Goal: Submit feedback/report problem

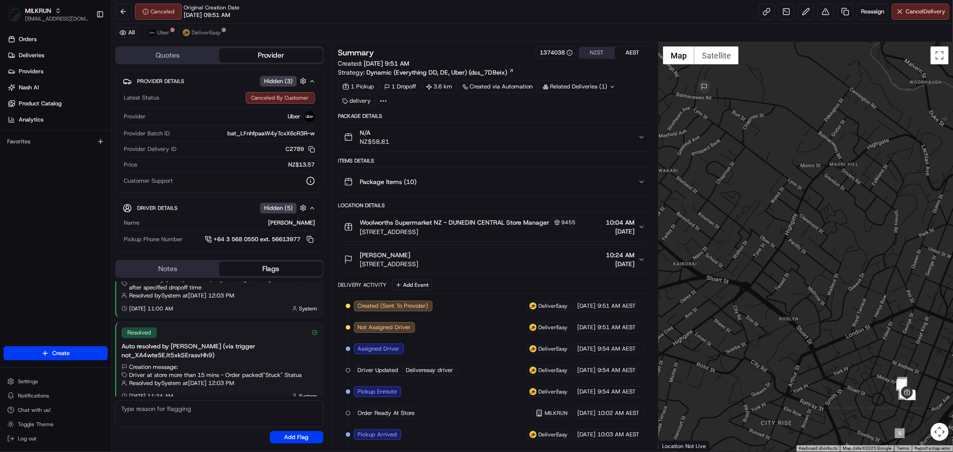
scroll to position [239, 0]
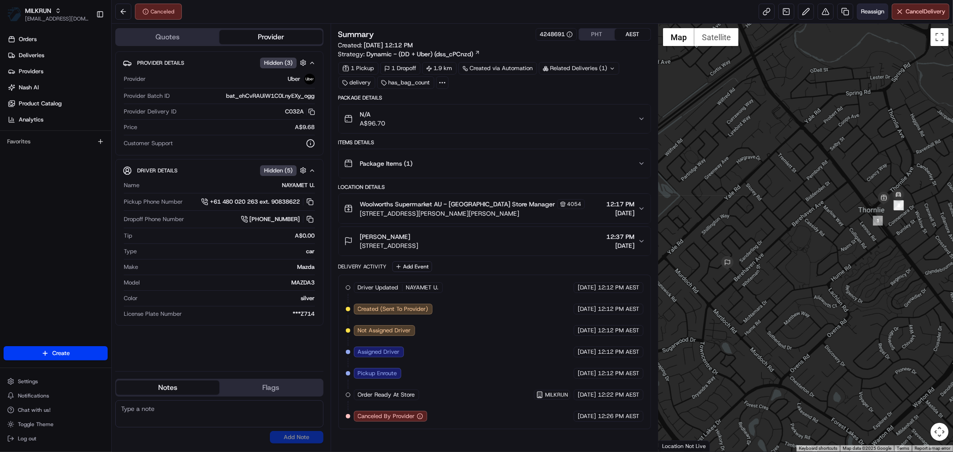
click at [872, 15] on span "Reassign" at bounding box center [872, 12] width 23 height 8
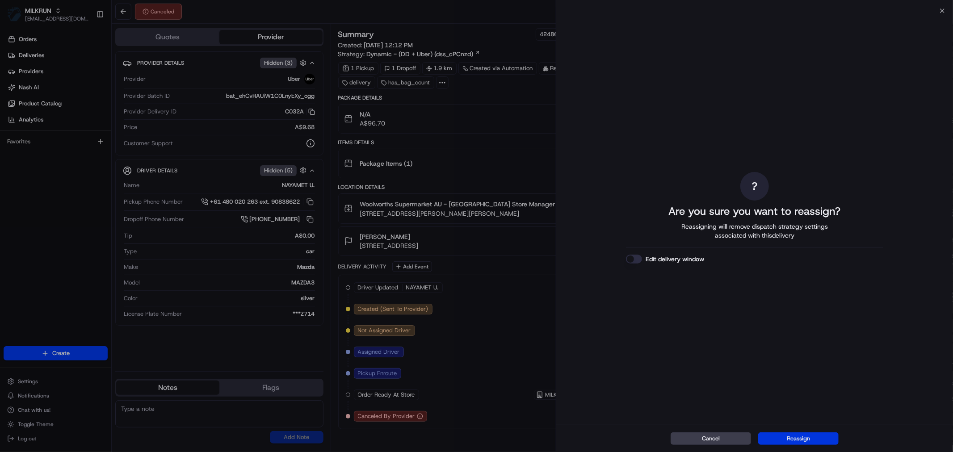
click at [803, 433] on button "Reassign" at bounding box center [798, 439] width 80 height 13
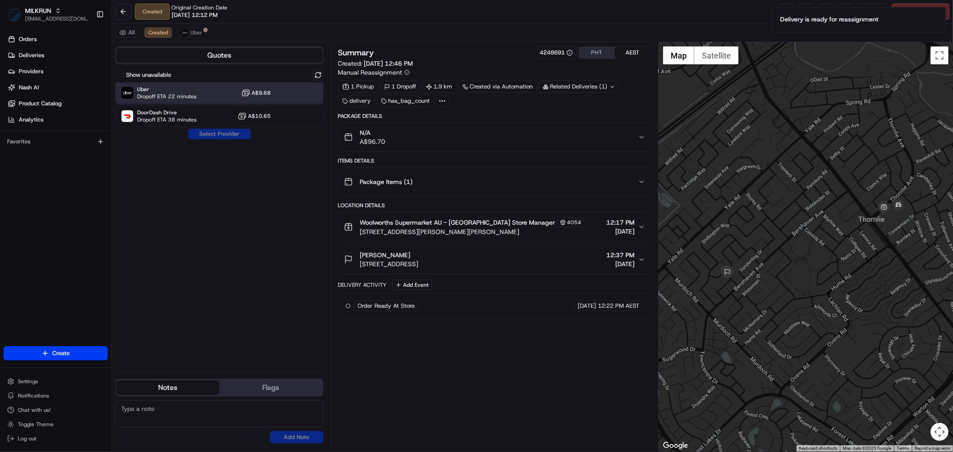
click at [181, 93] on span "Dropoff ETA 22 minutes" at bounding box center [166, 96] width 59 height 7
click at [209, 137] on button "Assign Provider" at bounding box center [219, 134] width 63 height 11
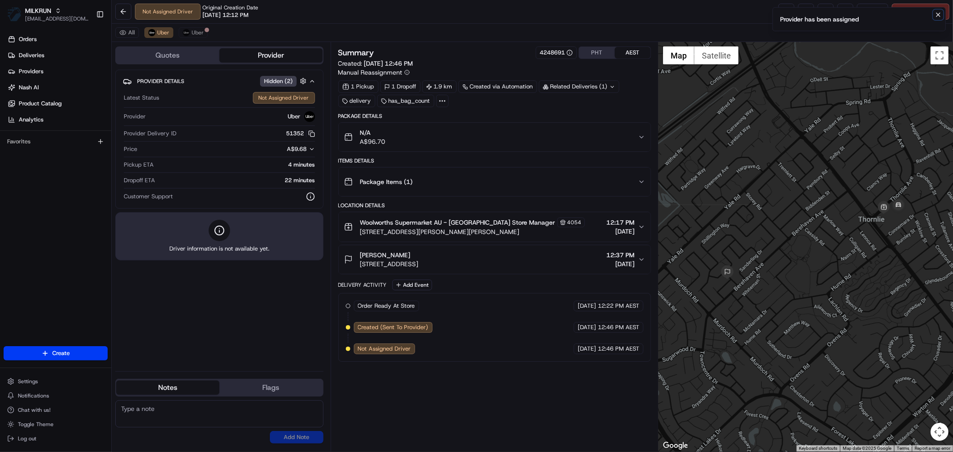
click at [940, 15] on icon "Notifications (F8)" at bounding box center [938, 14] width 7 height 7
click at [782, 15] on link at bounding box center [786, 12] width 16 height 16
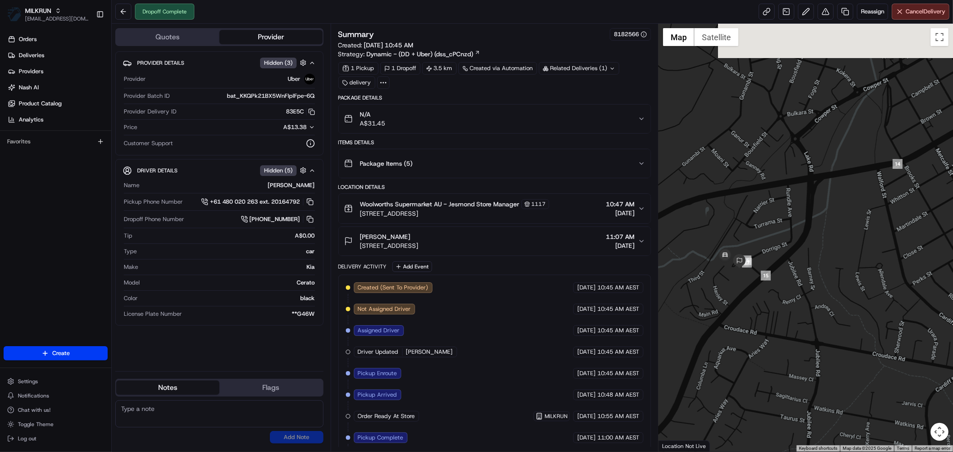
drag, startPoint x: 702, startPoint y: 251, endPoint x: 769, endPoint y: 340, distance: 110.8
click at [759, 340] on div at bounding box center [806, 238] width 294 height 428
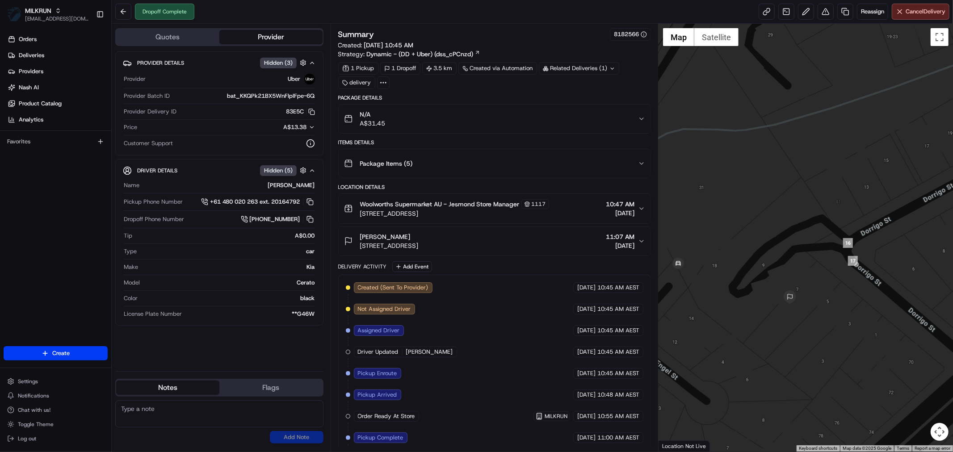
drag, startPoint x: 730, startPoint y: 324, endPoint x: 803, endPoint y: 323, distance: 73.3
click at [803, 323] on div at bounding box center [806, 238] width 294 height 428
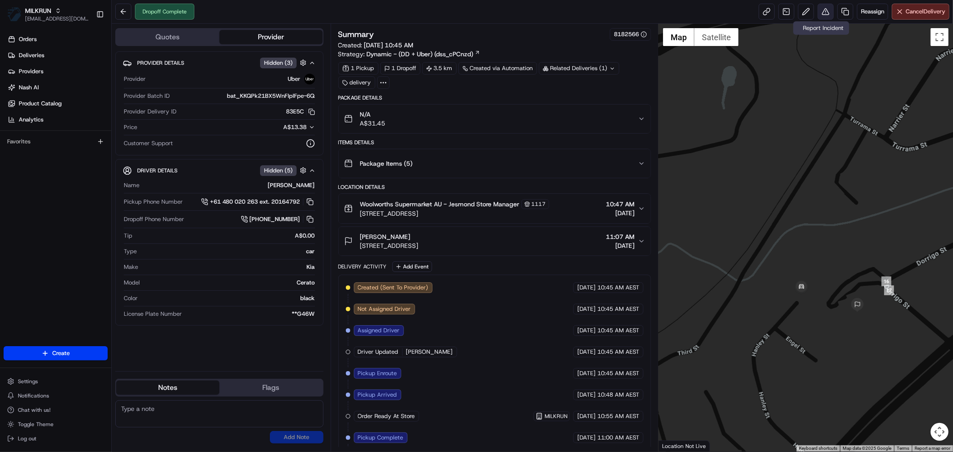
click at [821, 10] on button at bounding box center [826, 12] width 16 height 16
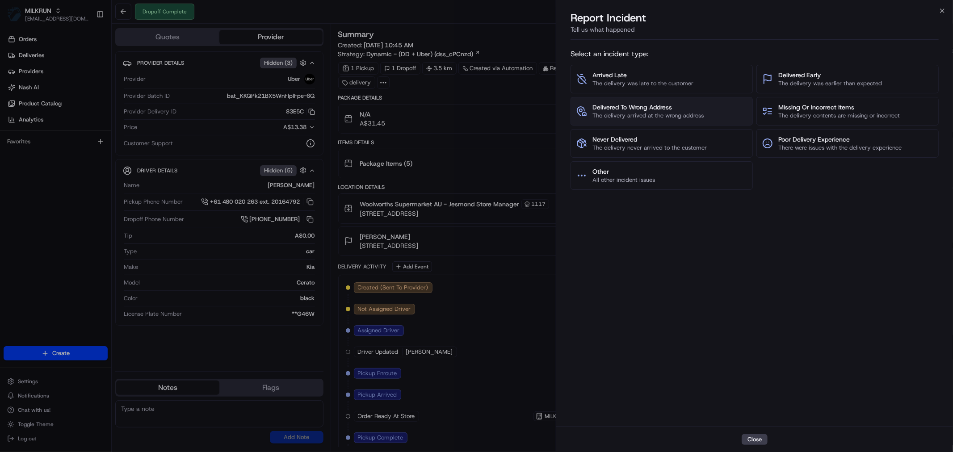
click at [630, 102] on button "Delivered To Wrong Address The delivery arrived at the wrong address" at bounding box center [662, 111] width 182 height 29
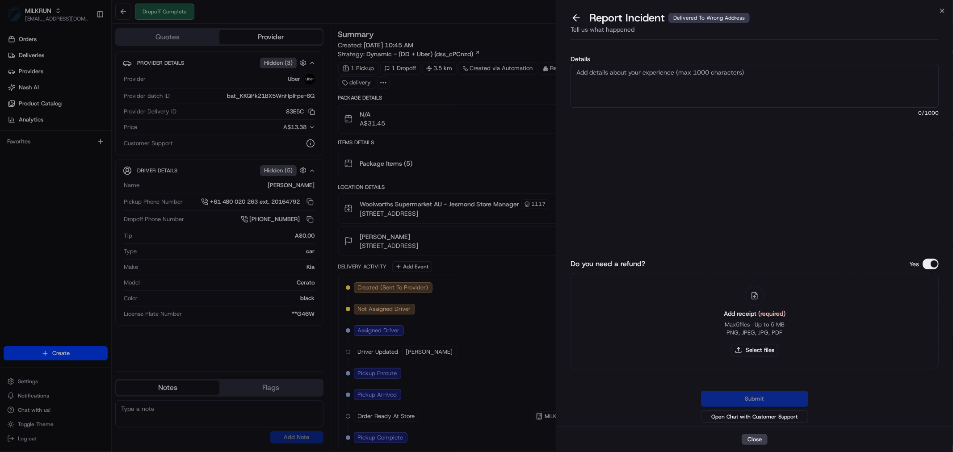
click at [634, 88] on textarea "Details" at bounding box center [755, 86] width 368 height 44
type textarea "Wrong address"
click at [749, 355] on button "Select files" at bounding box center [754, 350] width 47 height 13
type input "C:\fakepath\Kourtney.pdf"
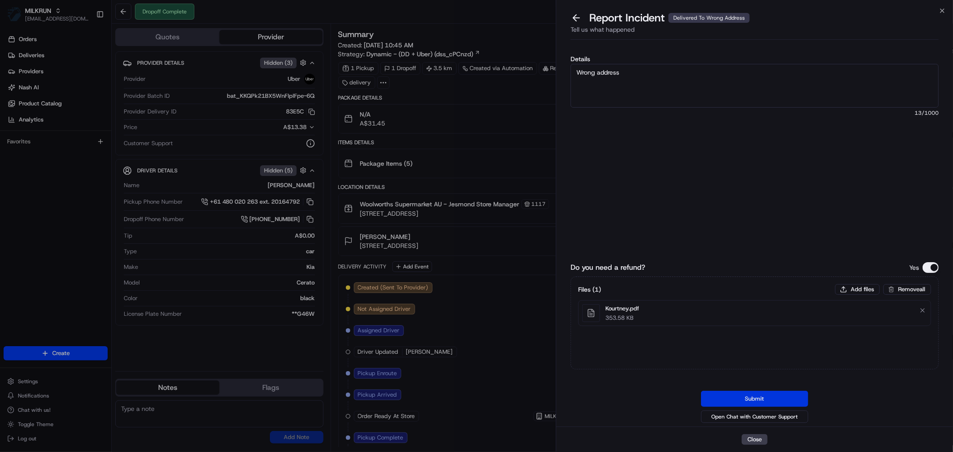
click at [763, 391] on button "Submit" at bounding box center [754, 399] width 107 height 16
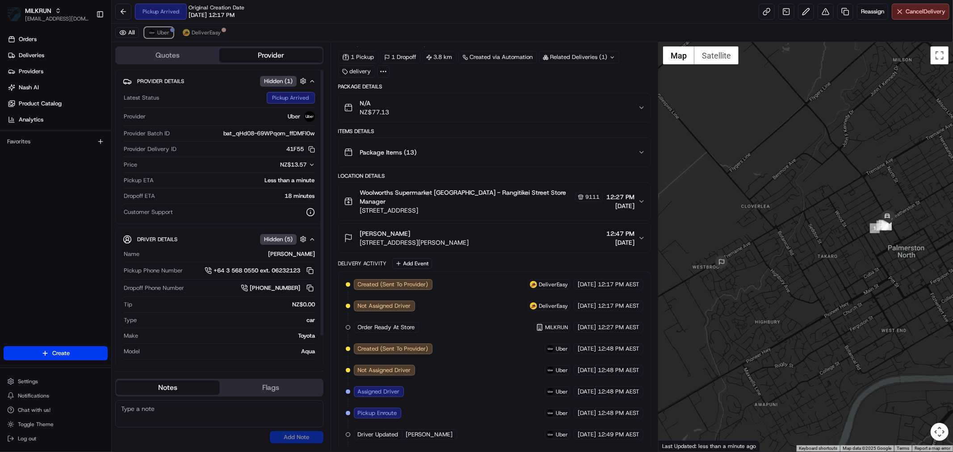
scroll to position [66, 0]
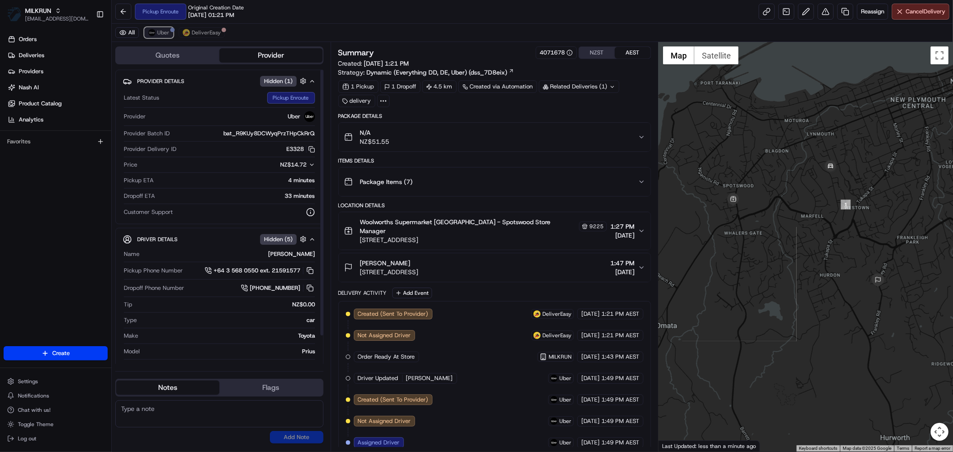
click at [152, 34] on img at bounding box center [151, 32] width 7 height 7
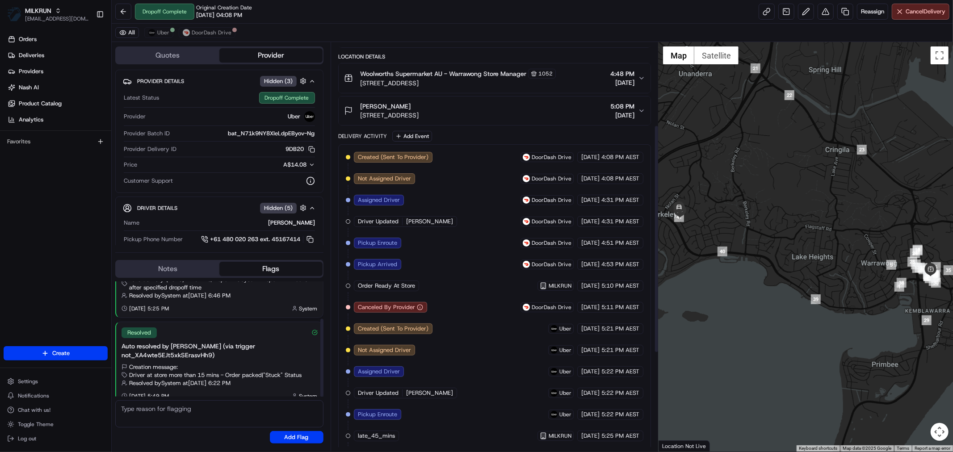
scroll to position [324, 0]
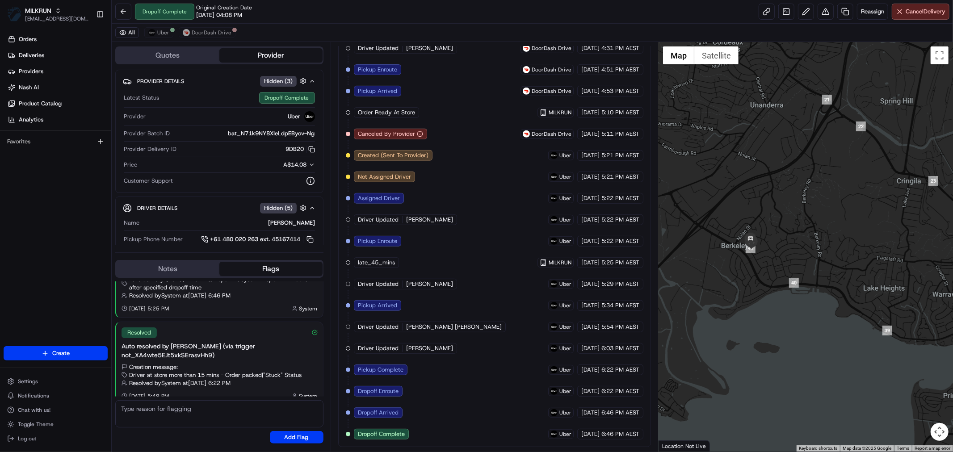
drag, startPoint x: 711, startPoint y: 269, endPoint x: 800, endPoint y: 319, distance: 101.2
click at [800, 319] on div at bounding box center [806, 247] width 294 height 410
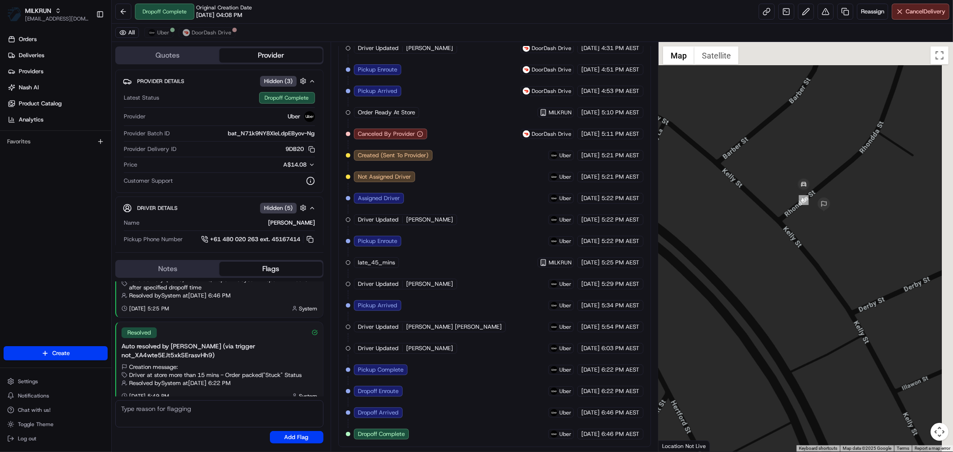
drag, startPoint x: 888, startPoint y: 229, endPoint x: 815, endPoint y: 336, distance: 130.3
click at [818, 345] on div at bounding box center [806, 247] width 294 height 410
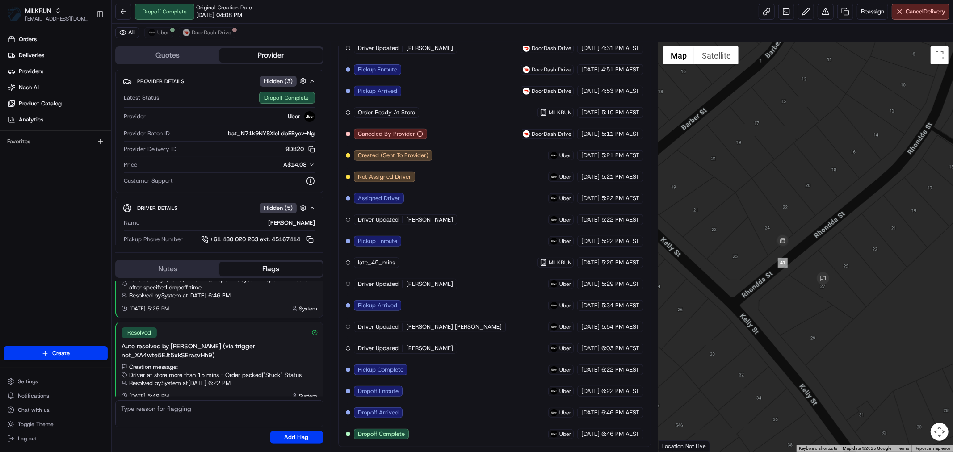
drag, startPoint x: 757, startPoint y: 308, endPoint x: 791, endPoint y: 345, distance: 49.9
click at [791, 345] on div at bounding box center [806, 247] width 294 height 410
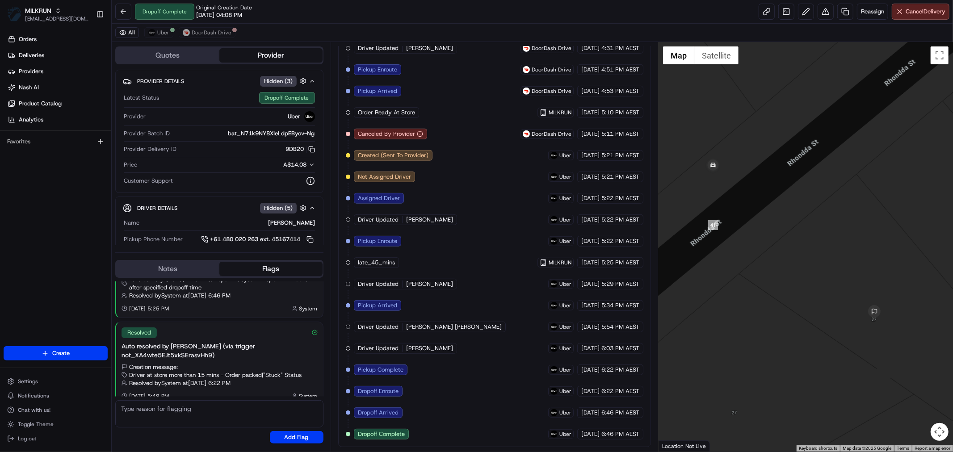
drag, startPoint x: 810, startPoint y: 311, endPoint x: 795, endPoint y: 332, distance: 25.7
click at [795, 332] on div at bounding box center [806, 247] width 294 height 410
click at [153, 30] on img at bounding box center [151, 32] width 7 height 7
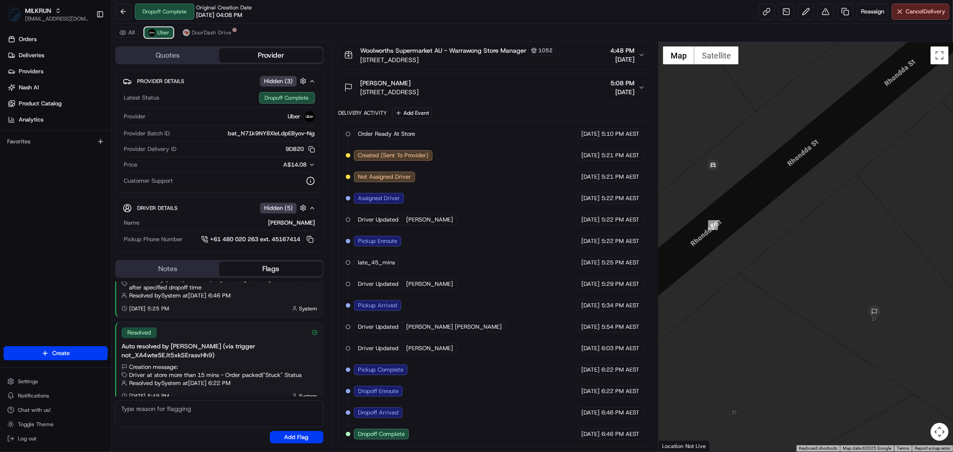
scroll to position [173, 0]
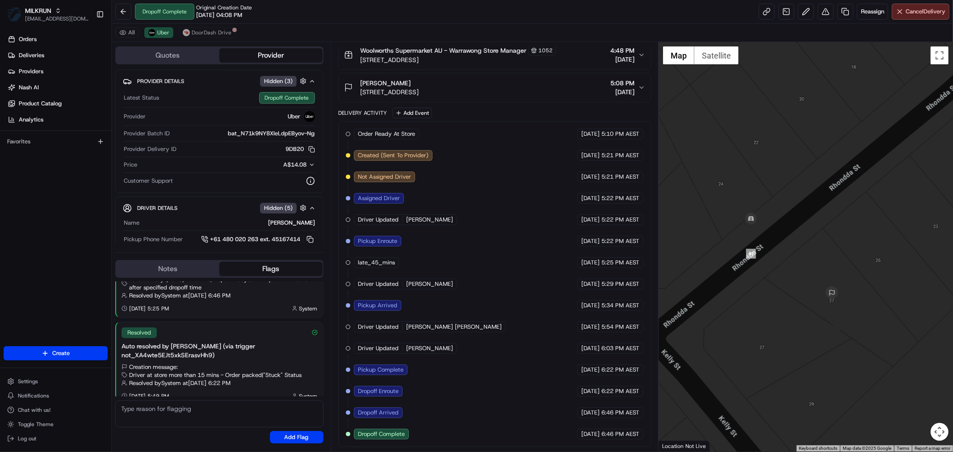
drag, startPoint x: 833, startPoint y: 319, endPoint x: 805, endPoint y: 324, distance: 28.5
click at [805, 324] on div at bounding box center [806, 247] width 294 height 410
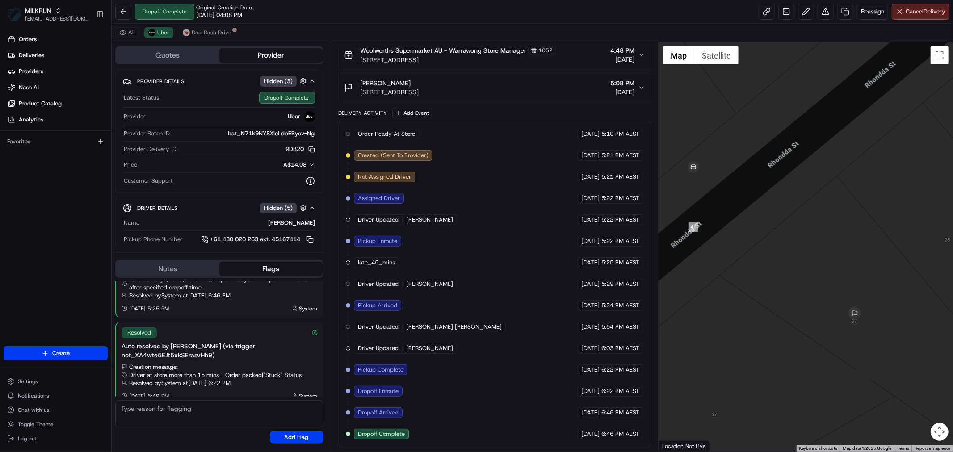
drag, startPoint x: 852, startPoint y: 332, endPoint x: 763, endPoint y: 295, distance: 95.9
click at [763, 295] on div at bounding box center [806, 247] width 294 height 410
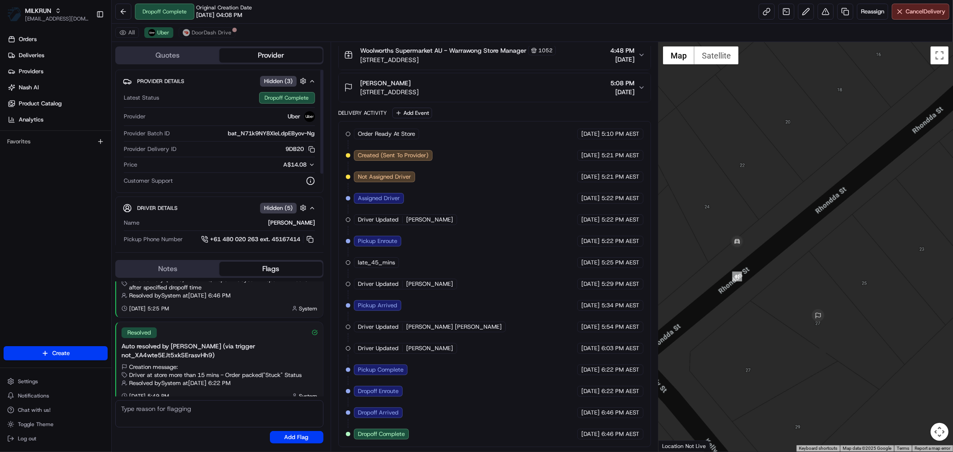
scroll to position [0, 0]
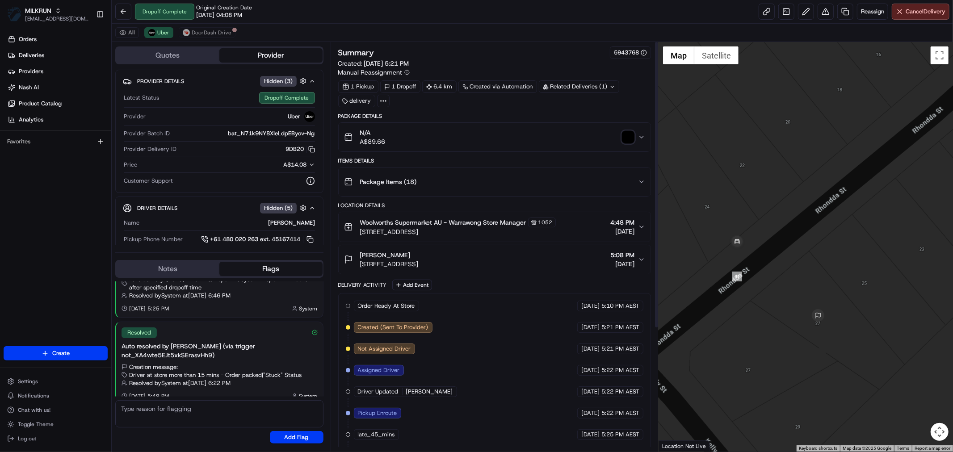
click at [620, 135] on div "N/A A$89.66" at bounding box center [491, 137] width 294 height 18
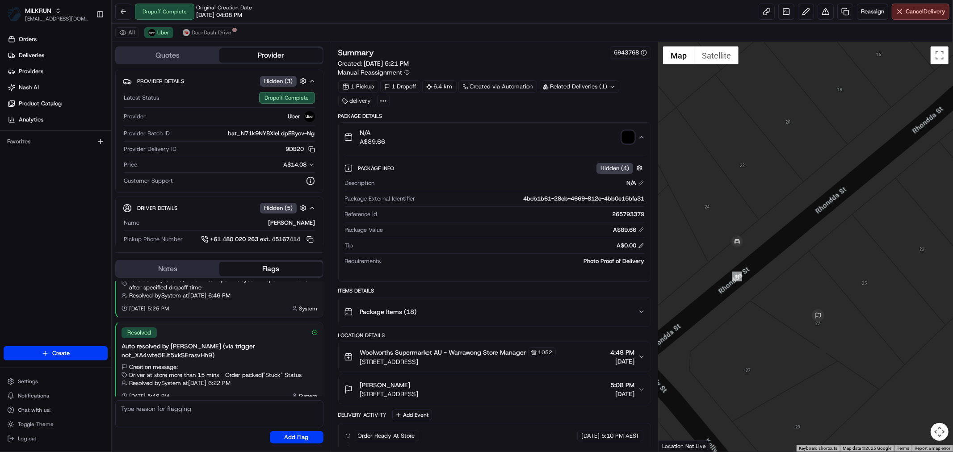
click at [626, 138] on img "button" at bounding box center [628, 137] width 13 height 13
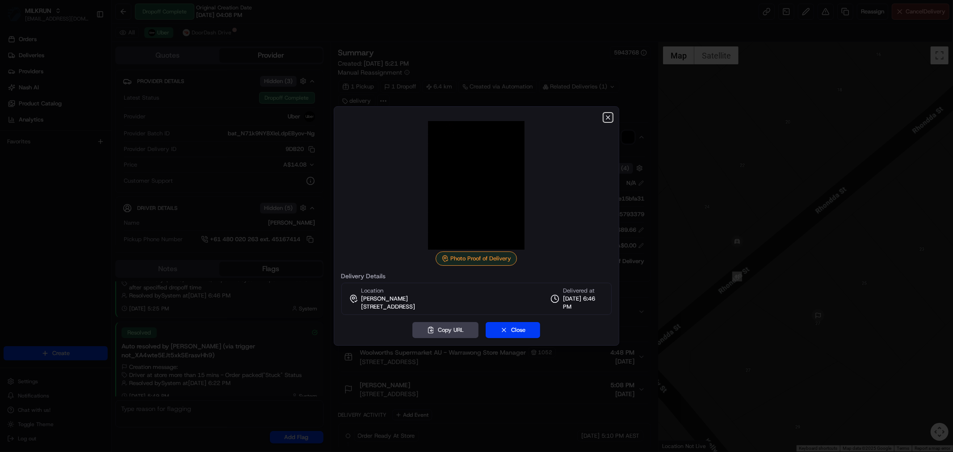
click at [609, 118] on icon "button" at bounding box center [608, 117] width 7 height 7
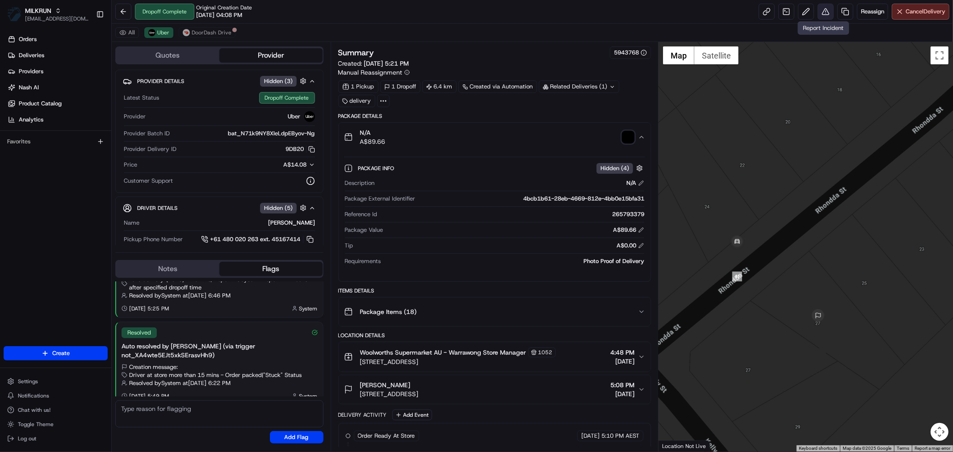
click at [818, 13] on button at bounding box center [826, 12] width 16 height 16
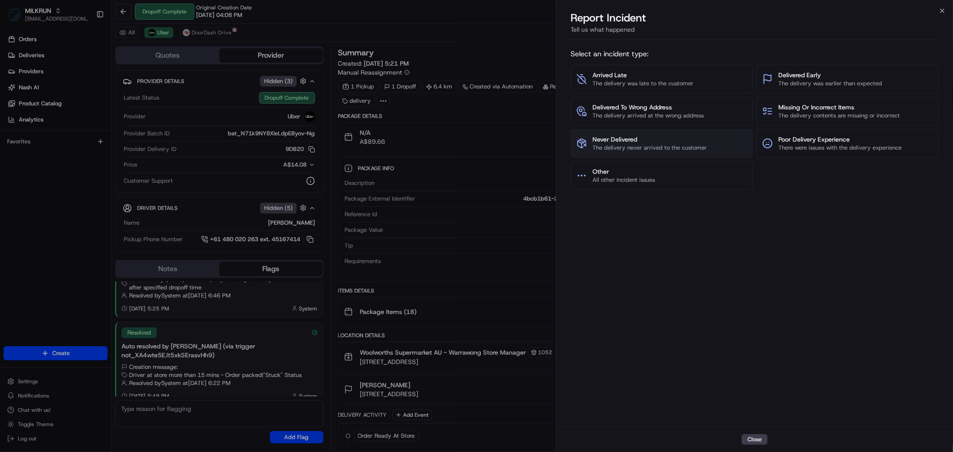
click at [633, 139] on span "Never Delivered" at bounding box center [649, 139] width 114 height 9
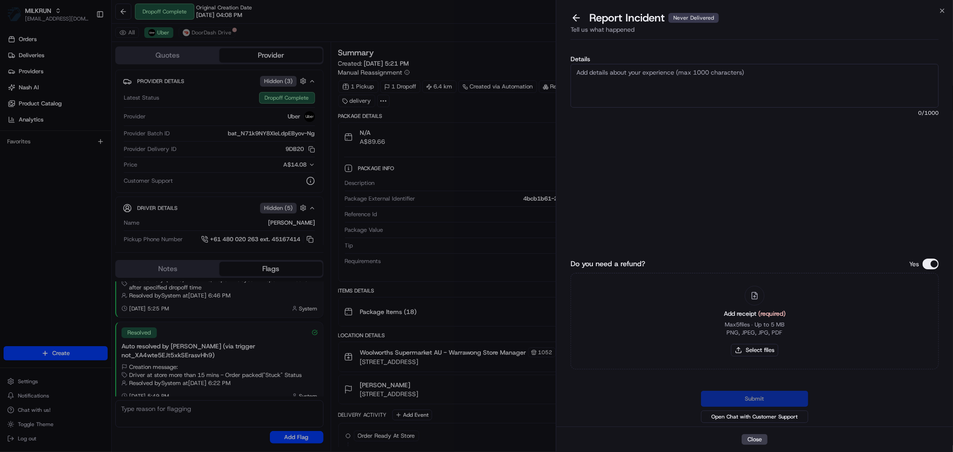
click at [620, 81] on textarea "Details" at bounding box center [755, 86] width 368 height 44
type textarea "POD is invalid and CX never received the order"
click at [760, 349] on button "Select files" at bounding box center [754, 350] width 47 height 13
type input "C:\fakepath\Simone.jpg"
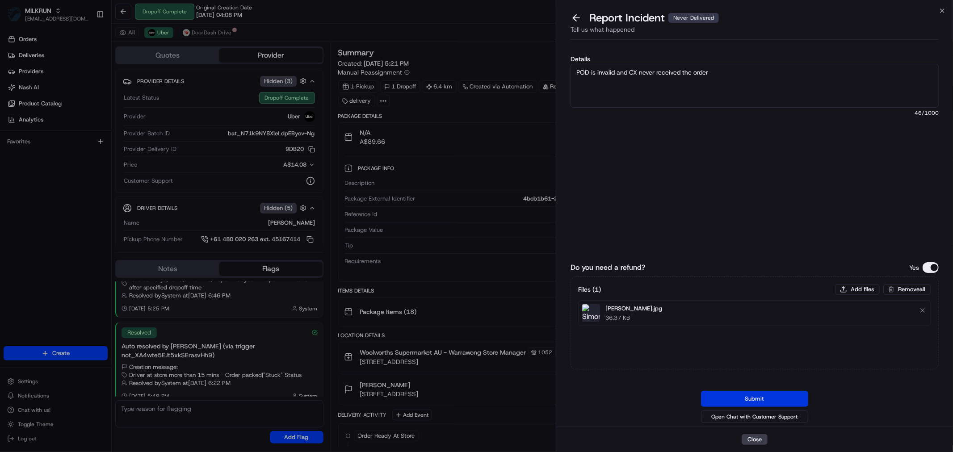
click at [743, 400] on button "Submit" at bounding box center [754, 399] width 107 height 16
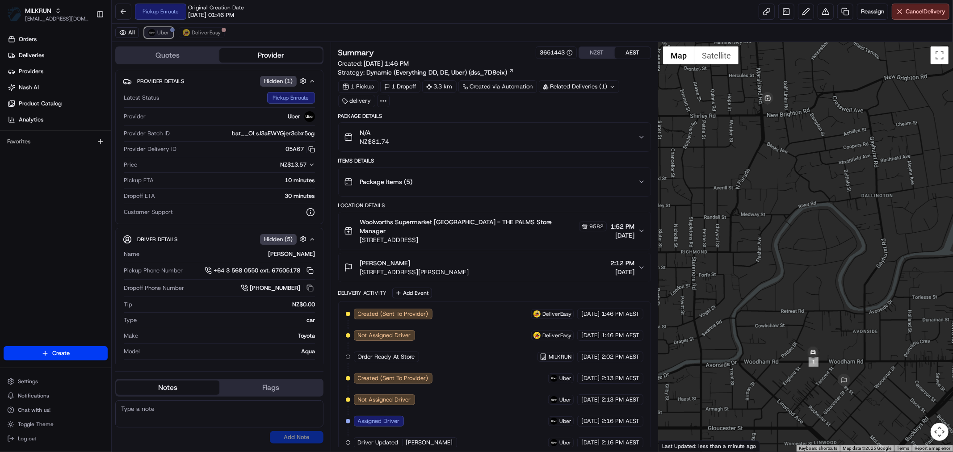
click at [164, 34] on span "Uber" at bounding box center [163, 32] width 12 height 7
